Goal: Task Accomplishment & Management: Use online tool/utility

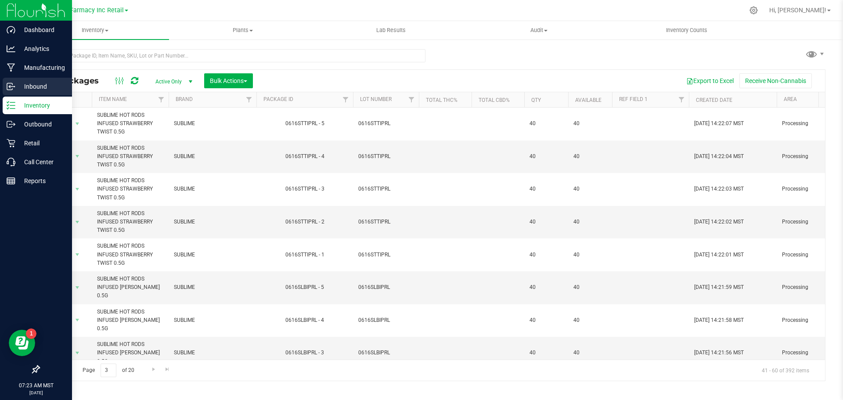
click at [8, 85] on icon at bounding box center [11, 86] width 9 height 9
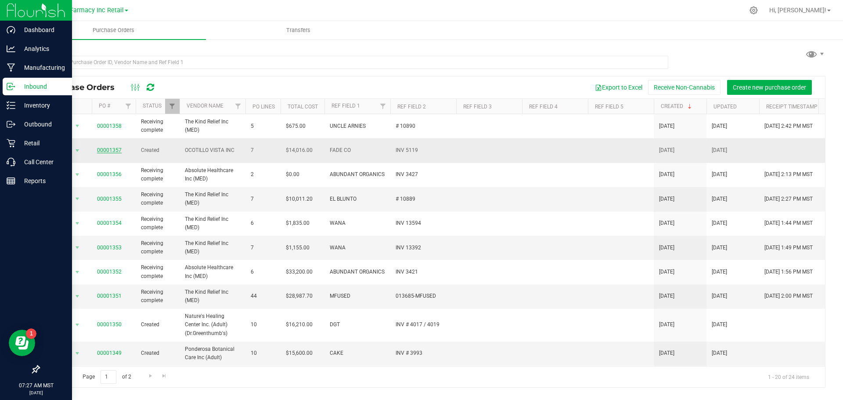
click at [110, 147] on link "00001357" at bounding box center [109, 150] width 25 height 6
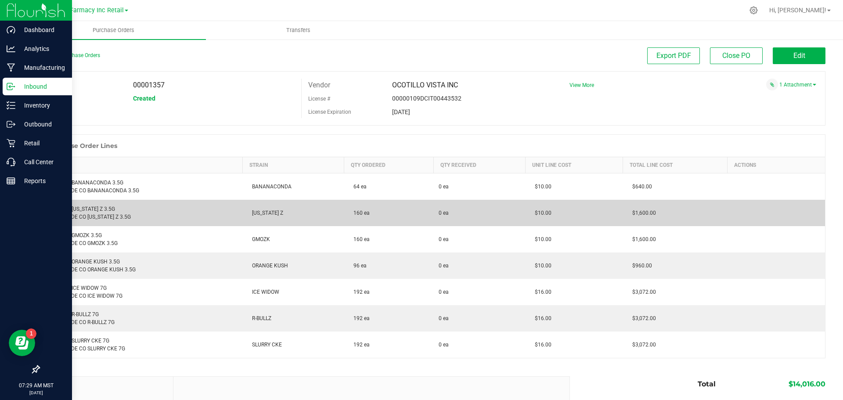
click at [85, 205] on div "FADE CO GEORGIA Z 3.5G Retail: FADE CO GEORGIA Z 3.5G" at bounding box center [141, 213] width 193 height 16
click at [85, 212] on div "FADE CO GEORGIA Z 3.5G Retail: FADE CO GEORGIA Z 3.5G" at bounding box center [141, 213] width 193 height 16
click at [77, 205] on div "FADE CO GEORGIA Z 3.5G Retail: FADE CO GEORGIA Z 3.5G" at bounding box center [141, 213] width 193 height 16
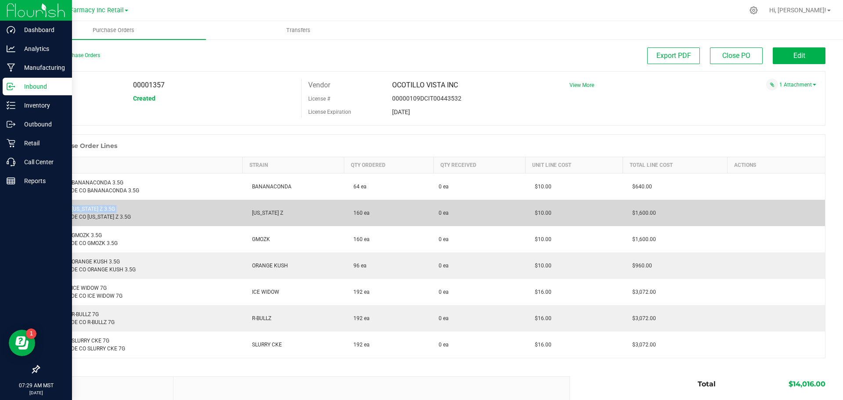
copy div "FADE CO [US_STATE] Z 3.5G"
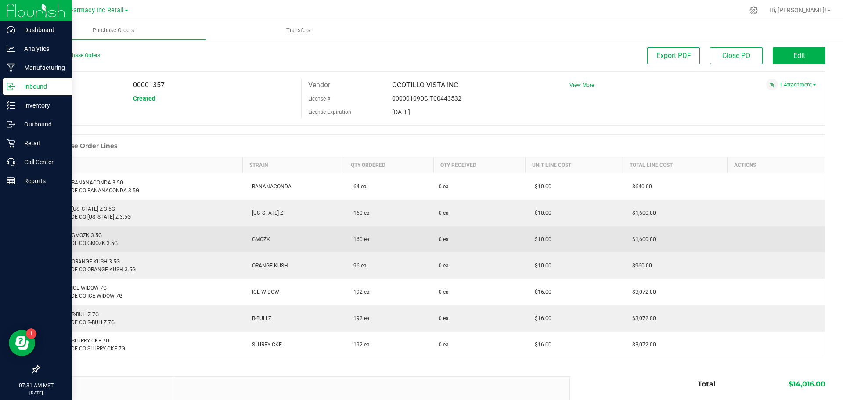
click at [83, 234] on div "FADE CO GMOZK 3.5G Retail: FADE CO GMOZK 3.5G" at bounding box center [141, 239] width 193 height 16
copy div "FADE CO GMOZK 3.5G"
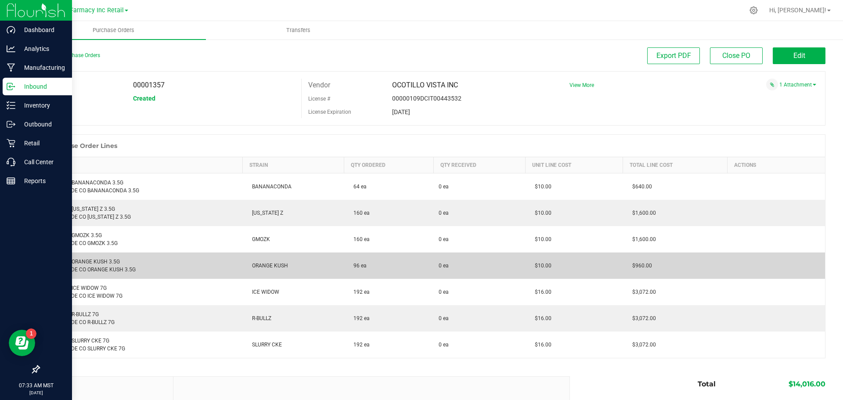
click at [86, 262] on div "FADE CO ORANGE KUSH 3.5G Retail: FADE CO ORANGE KUSH 3.5G" at bounding box center [141, 266] width 193 height 16
copy div "FADE CO ORANGE KUSH 3.5G"
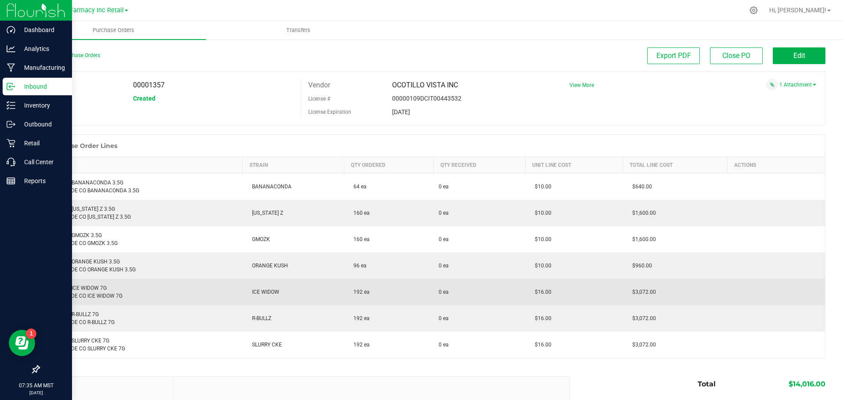
click at [75, 290] on div "FADE CO ICE WIDOW 7G Retail: FADE CO ICE WIDOW 7G" at bounding box center [141, 292] width 193 height 16
copy div "FADE CO ICE WIDOW 7G"
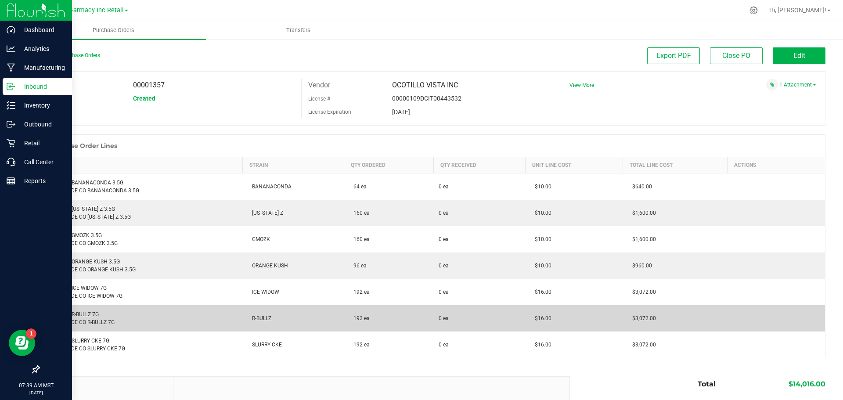
click at [78, 313] on div "FADE CO R-BULLZ 7G Retail: FADE CO R-BULLZ 7G" at bounding box center [141, 318] width 193 height 16
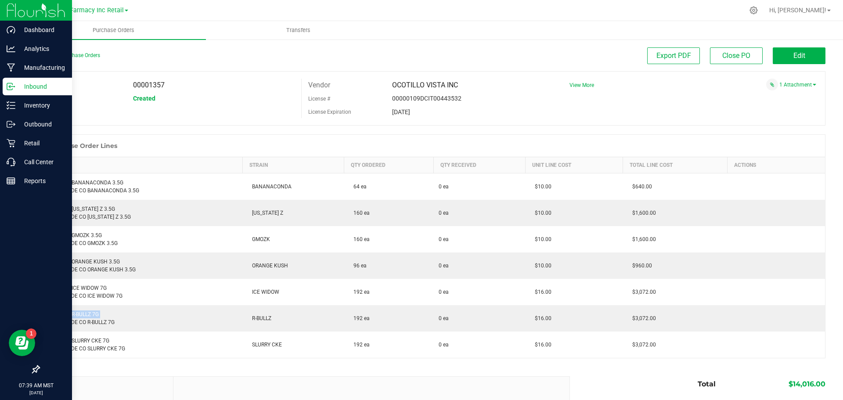
copy div "FADE CO R-BULLZ 7G"
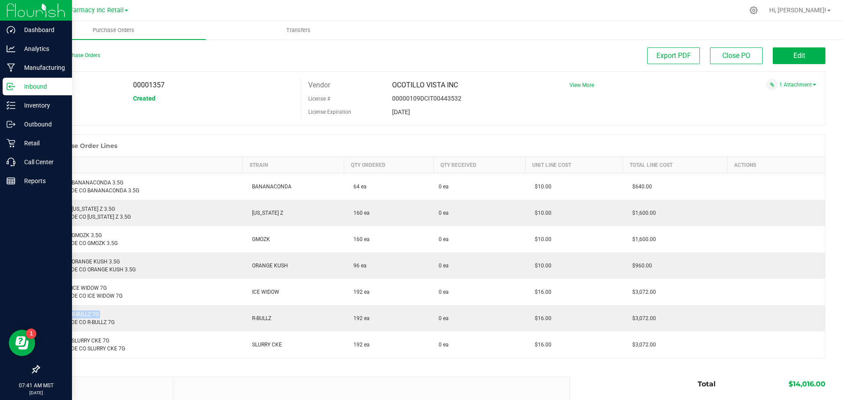
copy div "FADE CO R-BULLZ 7G"
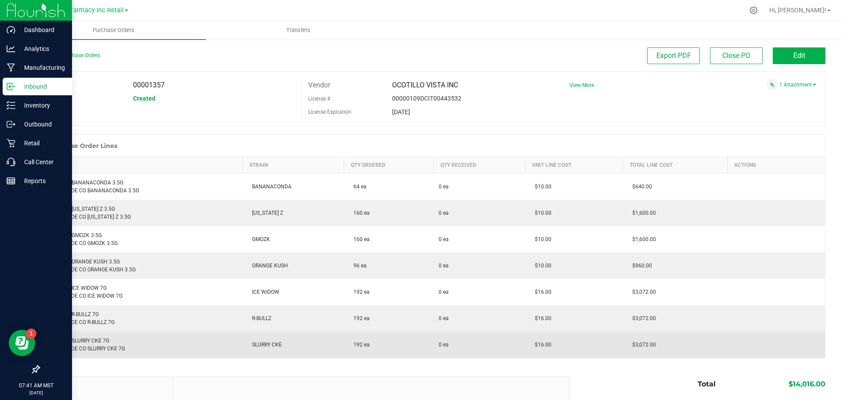
click at [86, 341] on div "FADE CO SLURRY CKE 7G Retail: FADE CO SLURRY CKE 7G" at bounding box center [141, 345] width 193 height 16
click at [87, 341] on div "FADE CO SLURRY CKE 7G Retail: FADE CO SLURRY CKE 7G" at bounding box center [141, 345] width 193 height 16
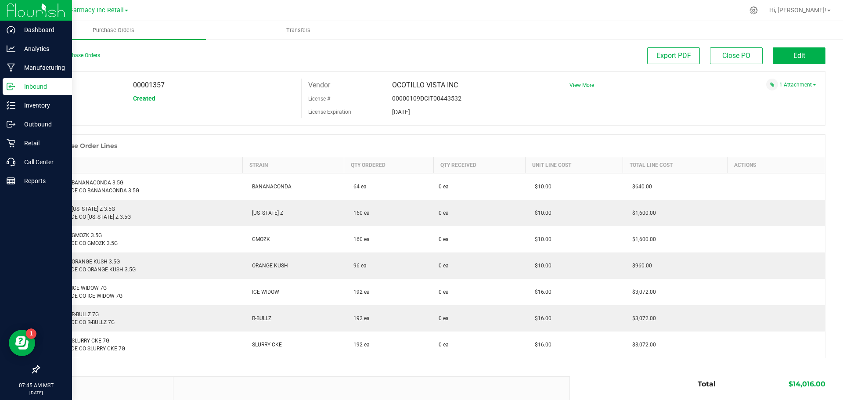
click at [617, 148] on div "Purchase Order Lines" at bounding box center [432, 146] width 786 height 22
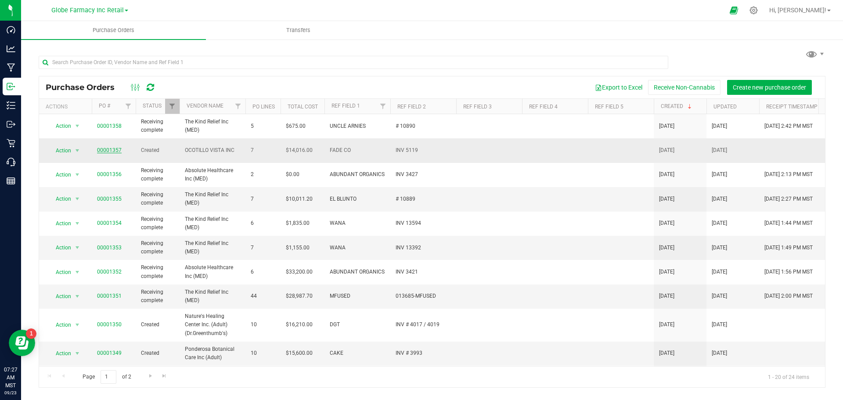
click at [104, 147] on link "00001357" at bounding box center [109, 150] width 25 height 6
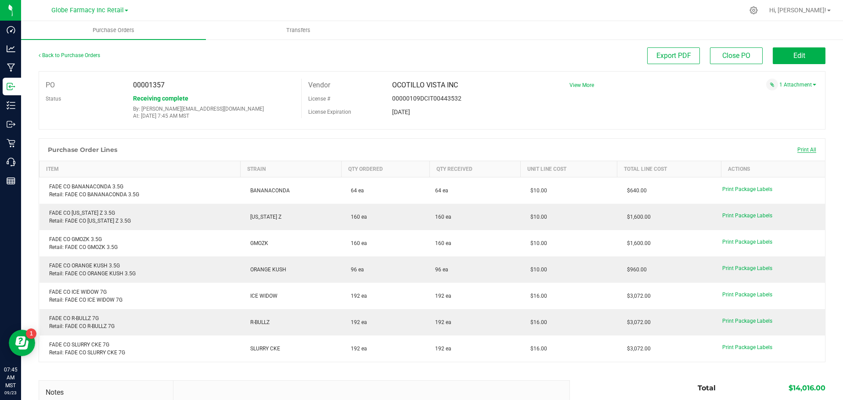
click at [797, 147] on span "Print All" at bounding box center [806, 150] width 19 height 6
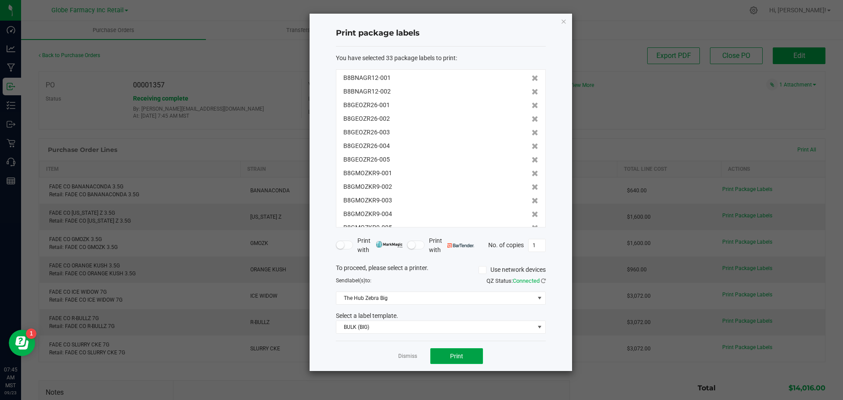
click at [458, 360] on button "Print" at bounding box center [456, 356] width 53 height 16
click at [255, 105] on ngb-modal-window "Print package labels You have selected 33 package labels to print : B8BNAGR12-0…" at bounding box center [424, 200] width 849 height 400
click at [564, 23] on icon "button" at bounding box center [563, 21] width 6 height 11
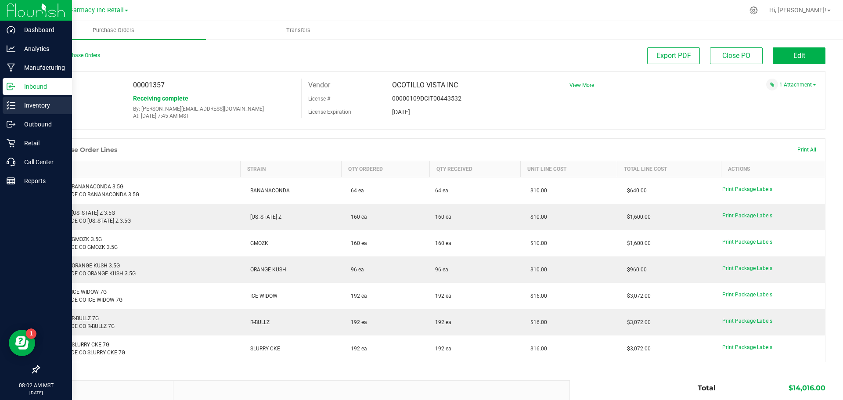
click at [29, 107] on p "Inventory" at bounding box center [41, 105] width 53 height 11
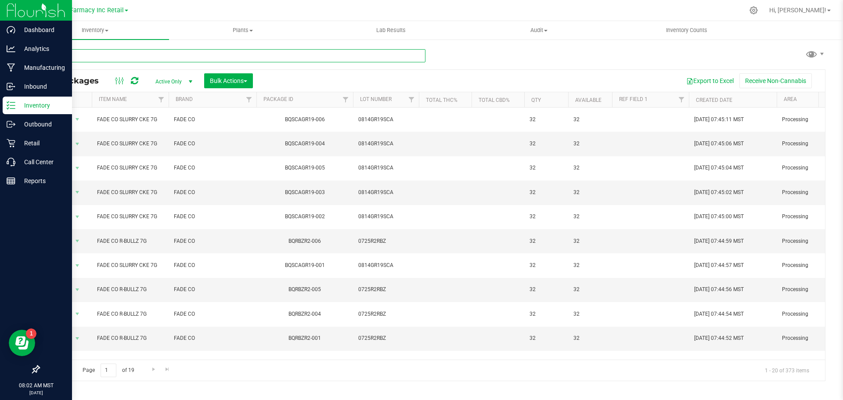
click at [187, 56] on input "text" at bounding box center [232, 55] width 387 height 13
type input "pink legacy"
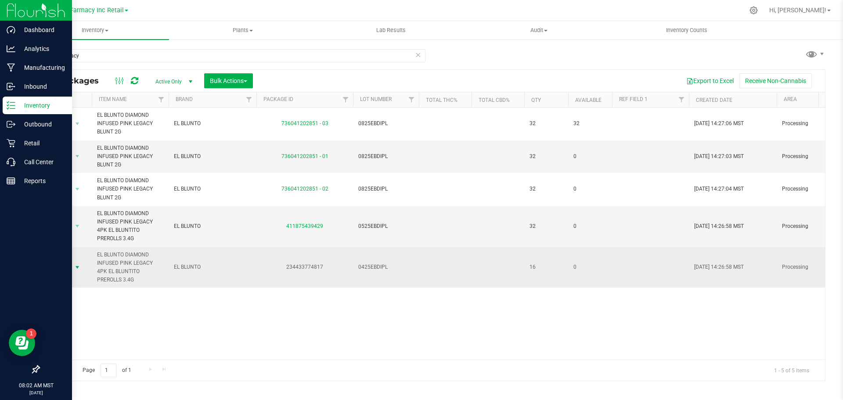
click at [76, 269] on span "select" at bounding box center [77, 267] width 7 height 7
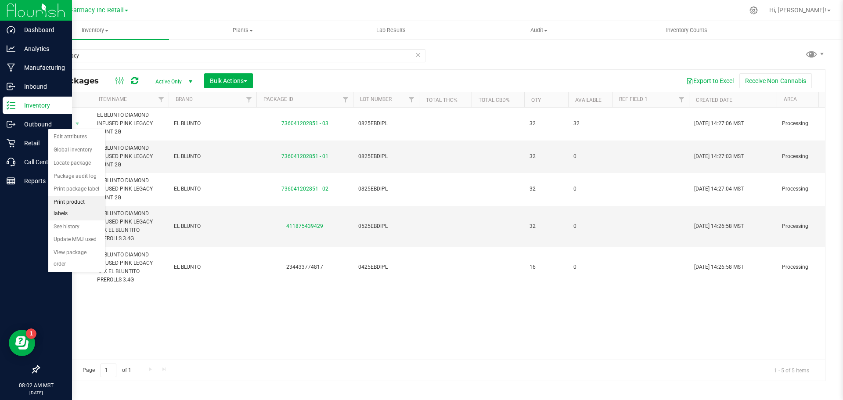
click at [79, 201] on li "Print product labels" at bounding box center [76, 208] width 57 height 24
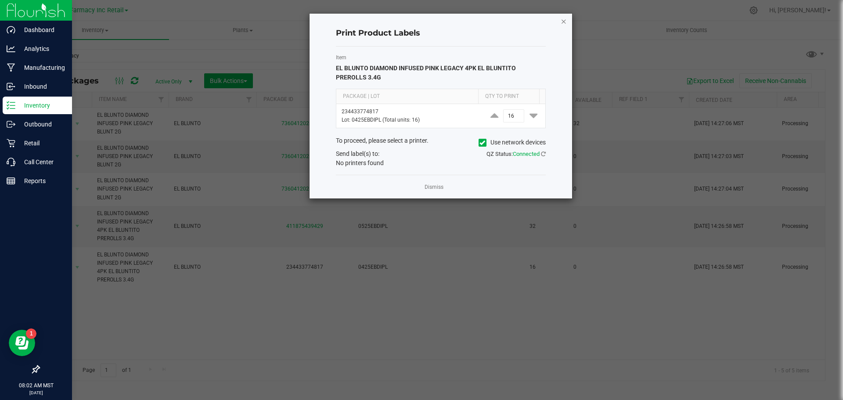
click at [565, 19] on icon "button" at bounding box center [563, 21] width 6 height 11
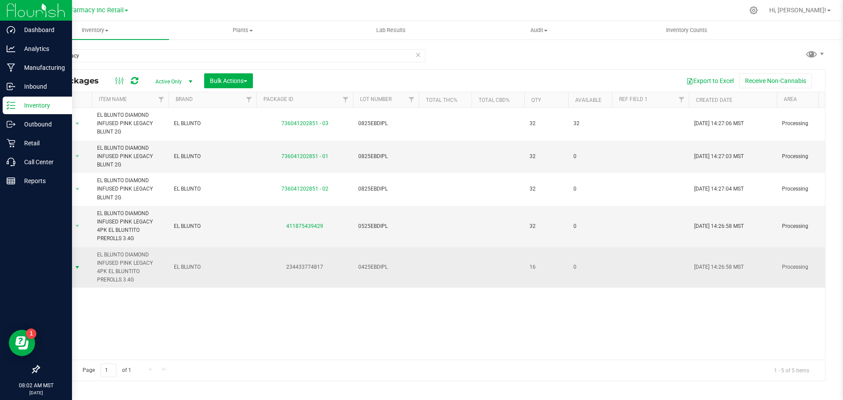
click at [78, 267] on span "select" at bounding box center [77, 267] width 7 height 7
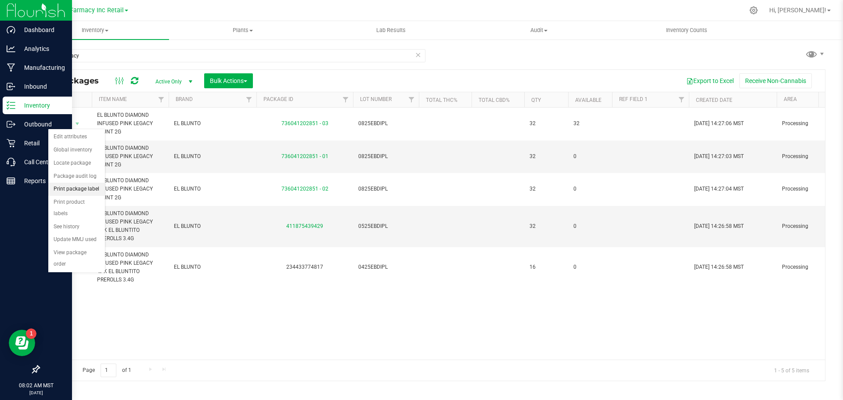
click at [86, 190] on li "Print package label" at bounding box center [76, 189] width 57 height 13
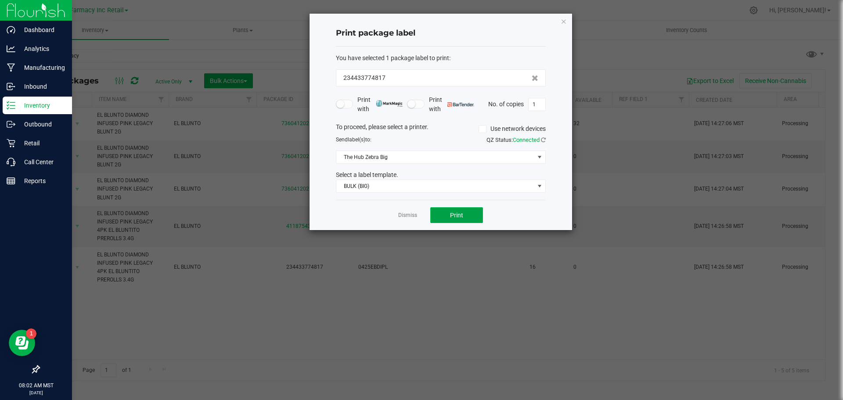
click at [470, 212] on button "Print" at bounding box center [456, 215] width 53 height 16
